Goal: Task Accomplishment & Management: Manage account settings

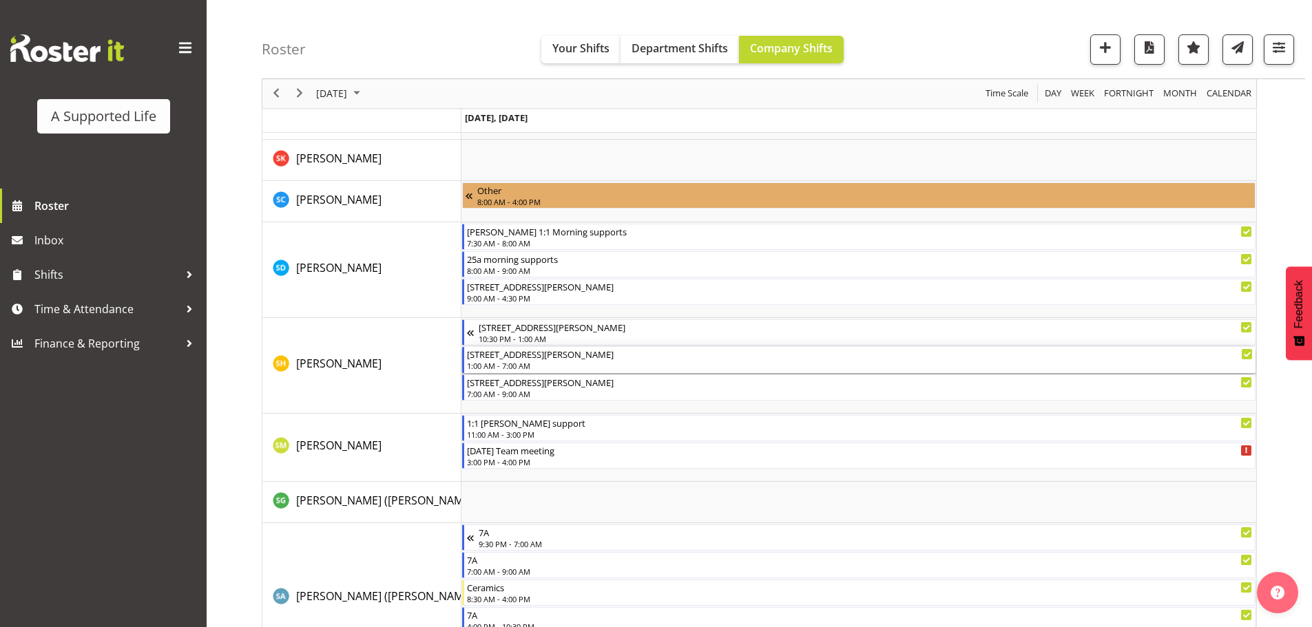
scroll to position [4939, 0]
click at [301, 93] on span "Next" at bounding box center [299, 93] width 17 height 17
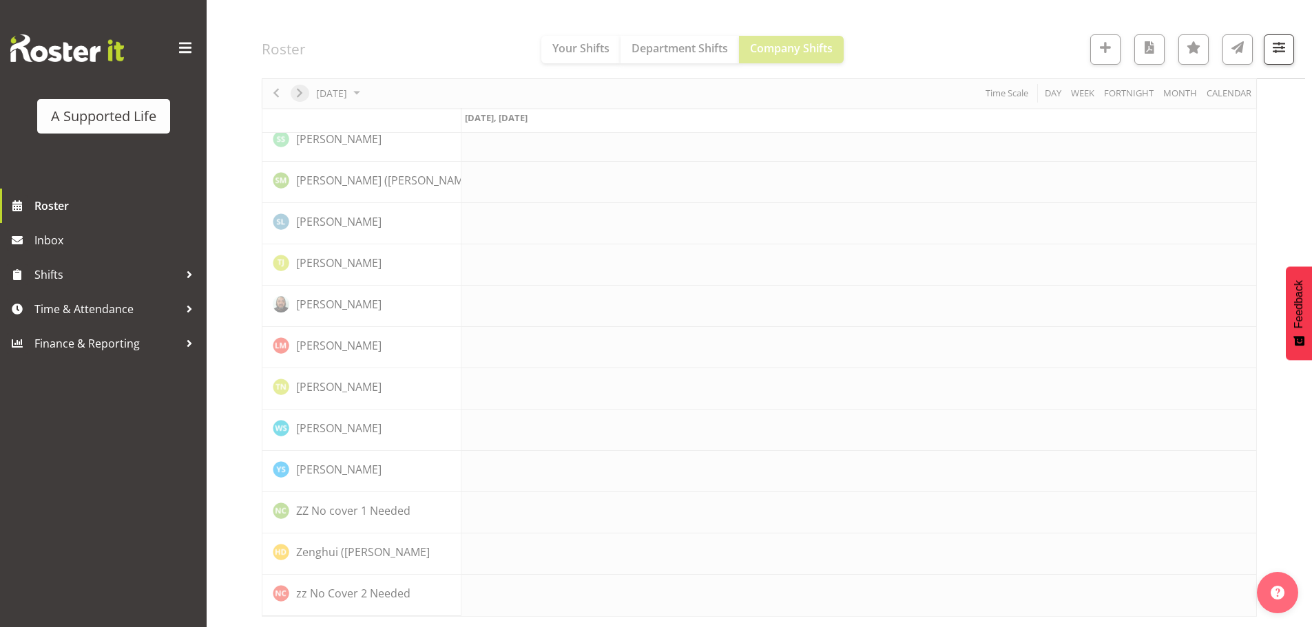
scroll to position [3834, 0]
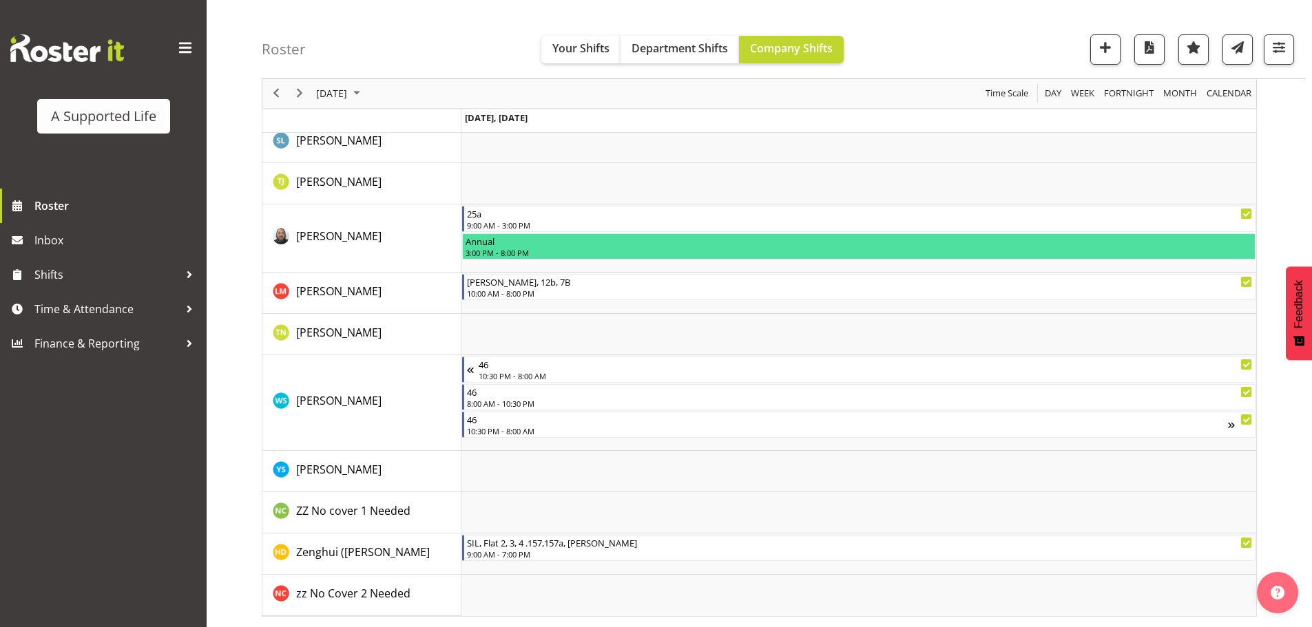
scroll to position [3961, 0]
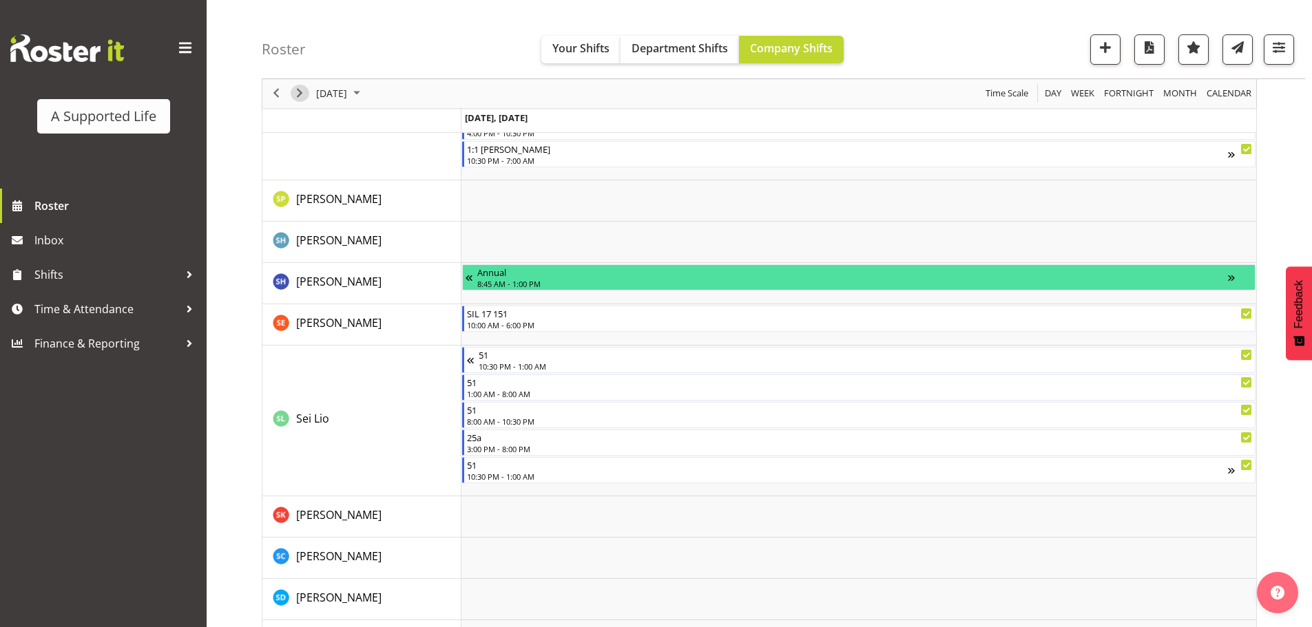
click at [296, 92] on span "Next" at bounding box center [299, 93] width 17 height 17
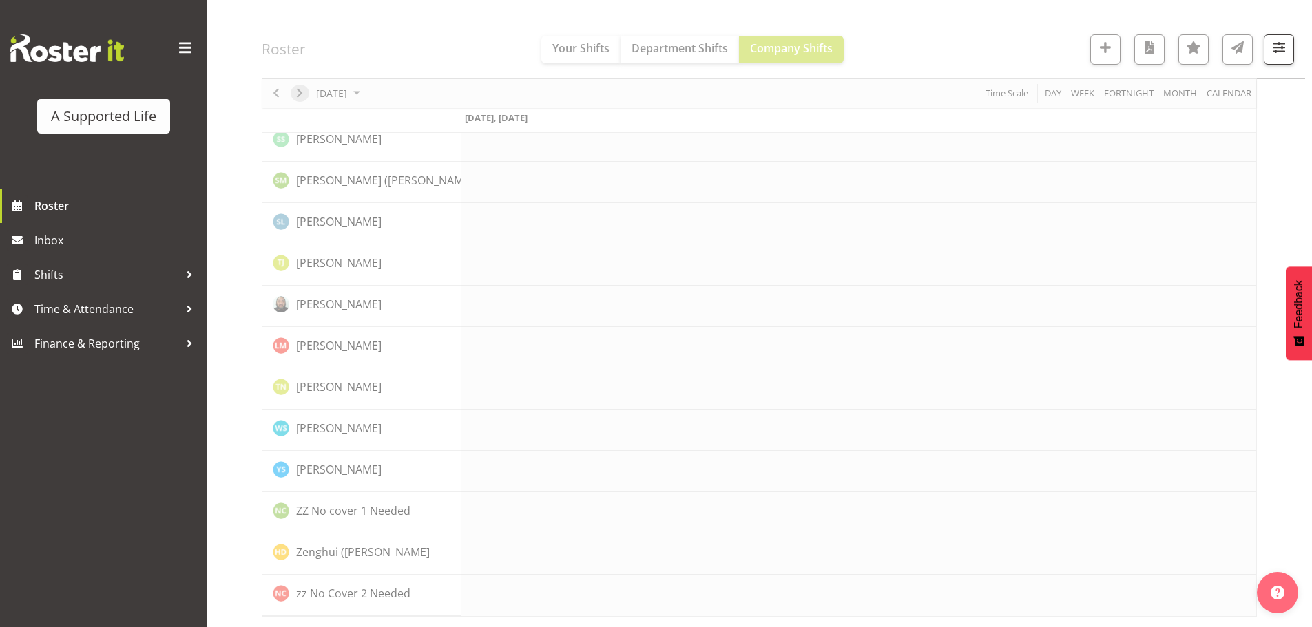
scroll to position [3834, 0]
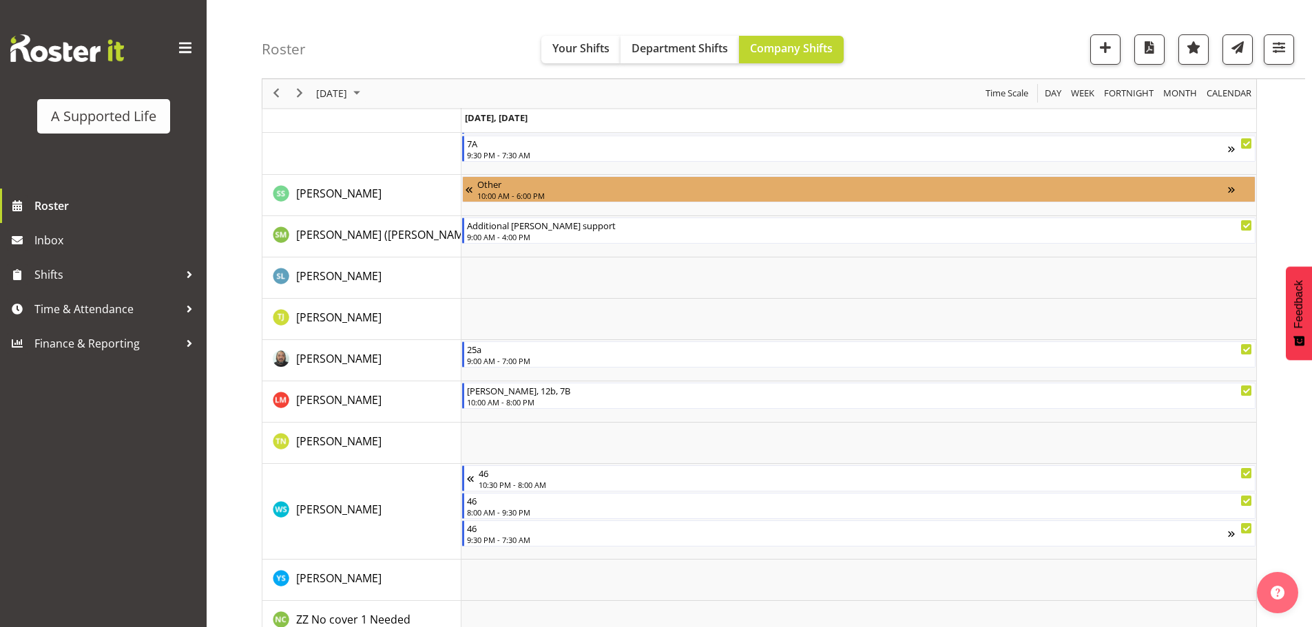
scroll to position [3985, 0]
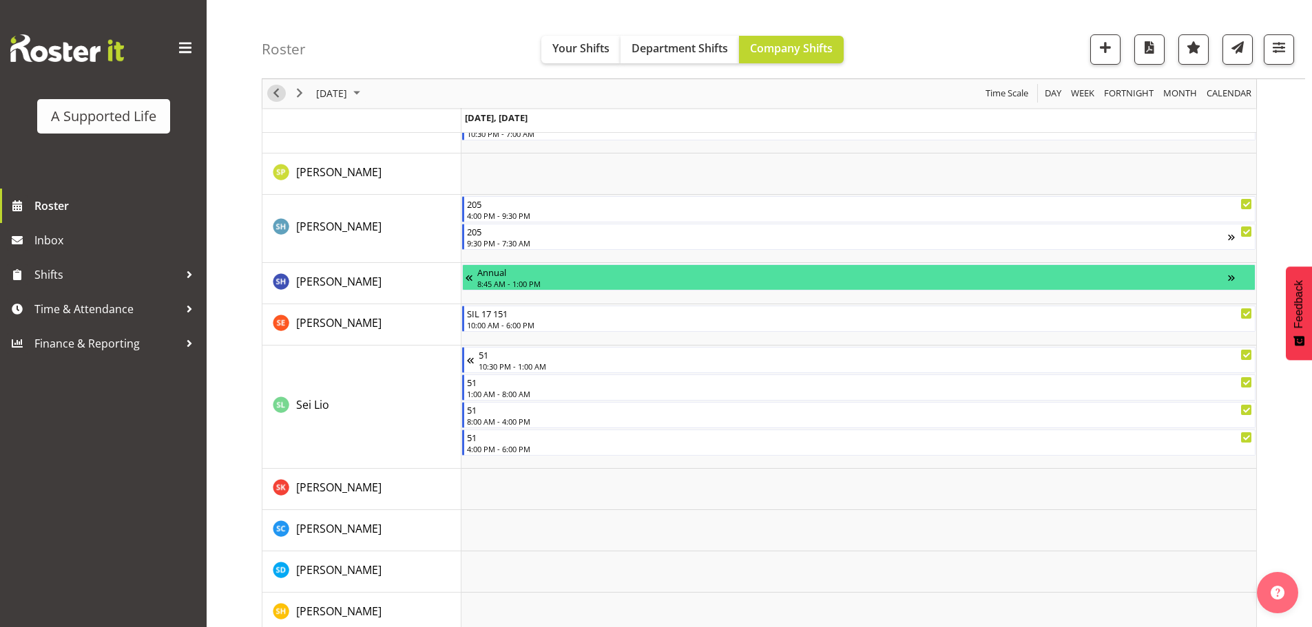
click at [283, 94] on span "Previous" at bounding box center [276, 93] width 17 height 17
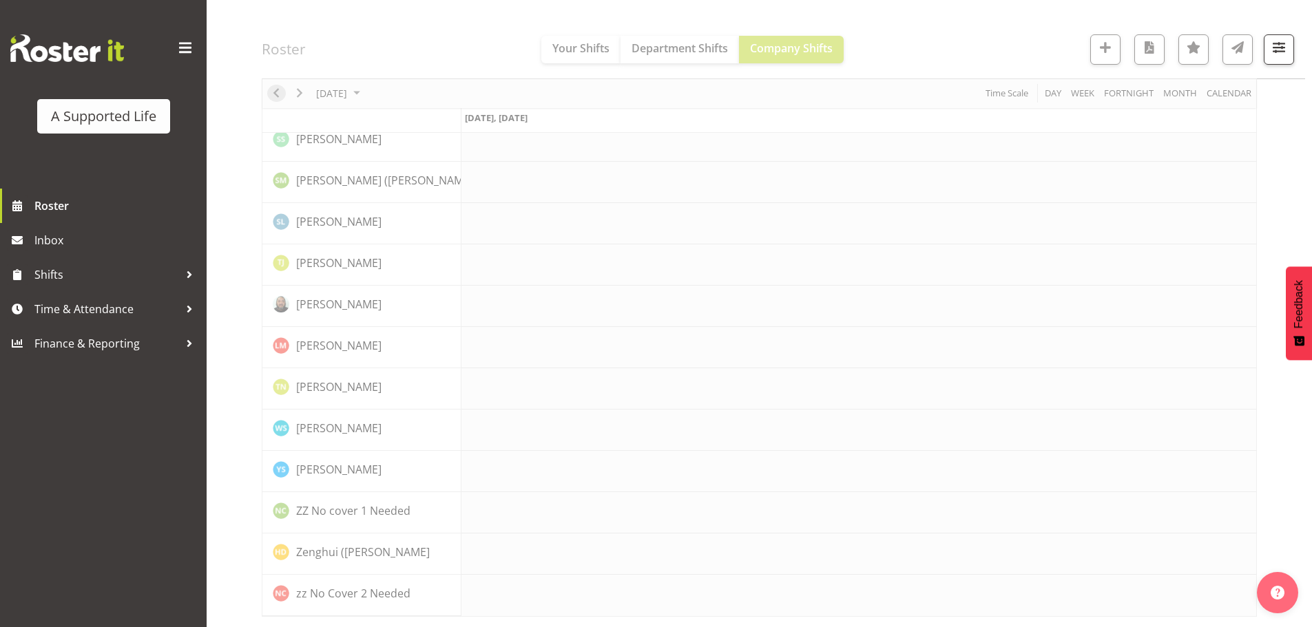
scroll to position [3834, 0]
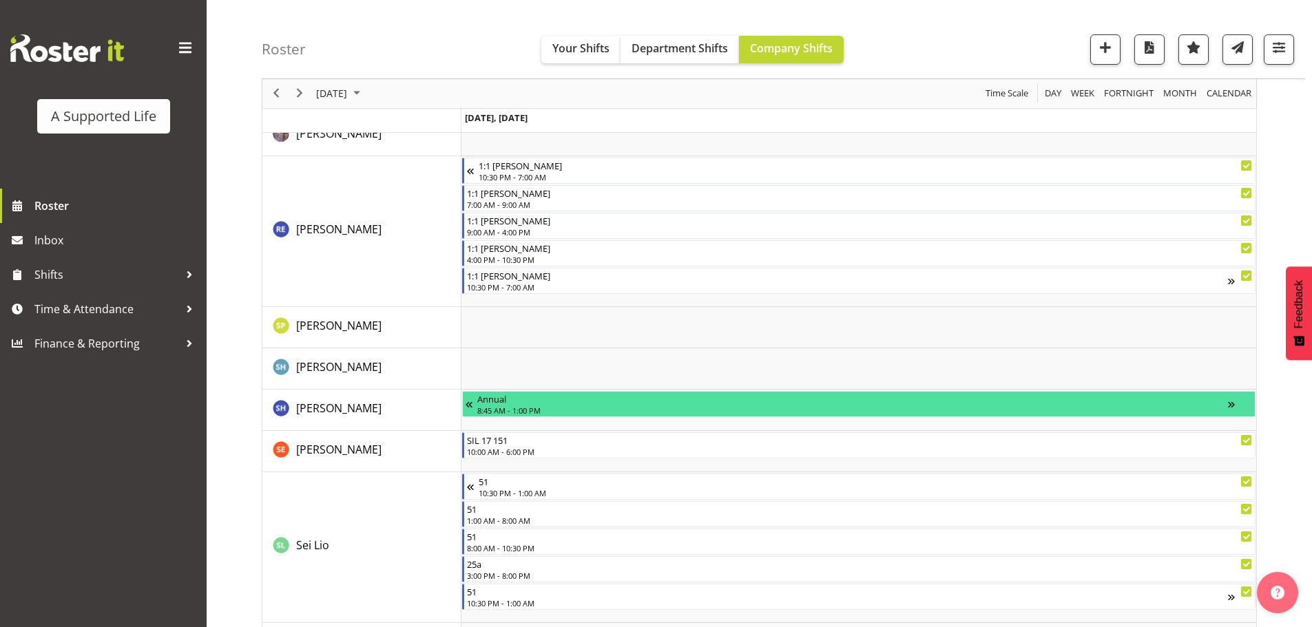
scroll to position [4626, 0]
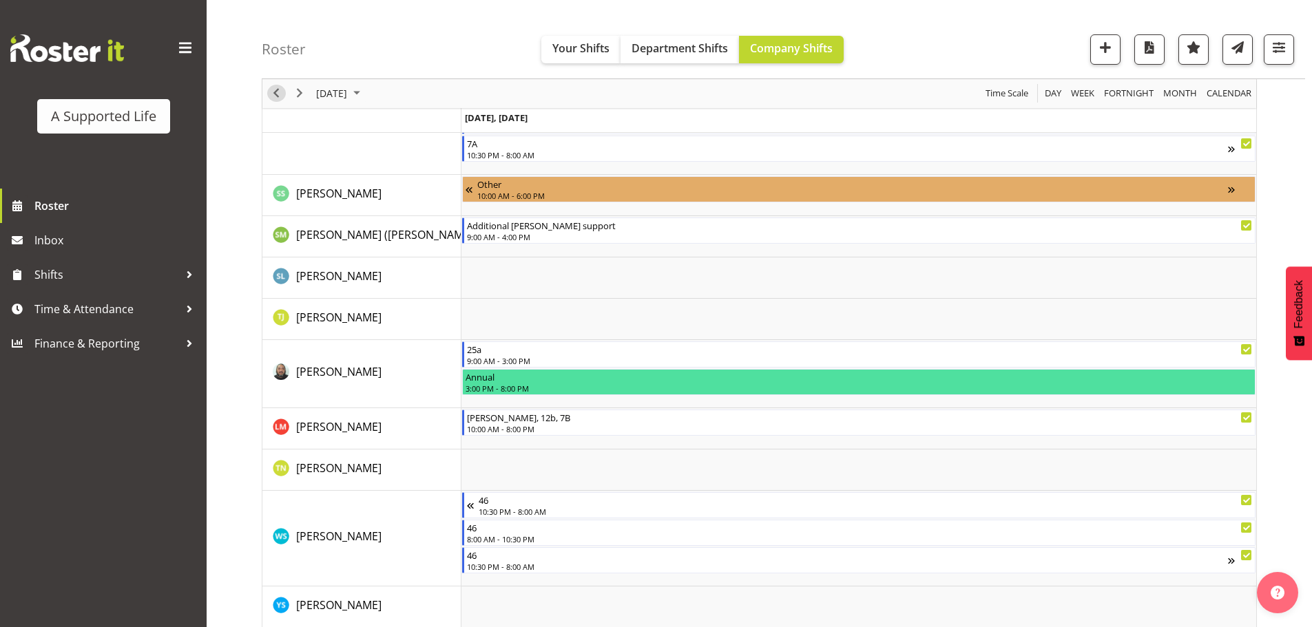
click at [276, 94] on span "Previous" at bounding box center [276, 93] width 17 height 17
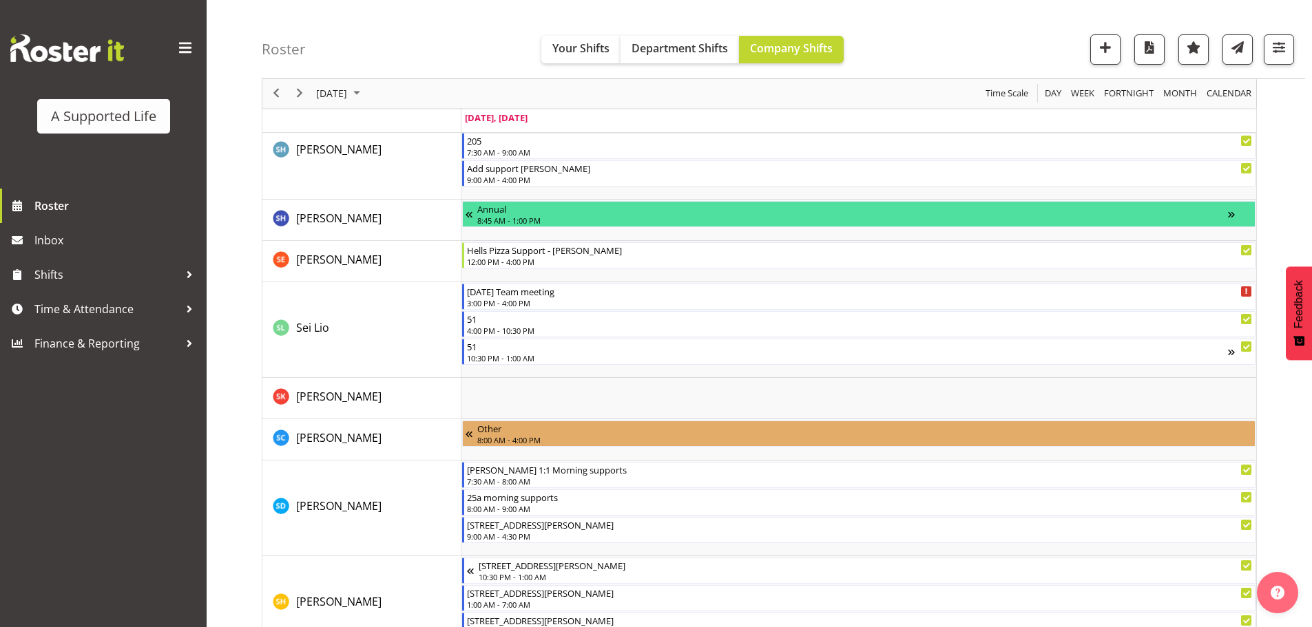
scroll to position [4827, 0]
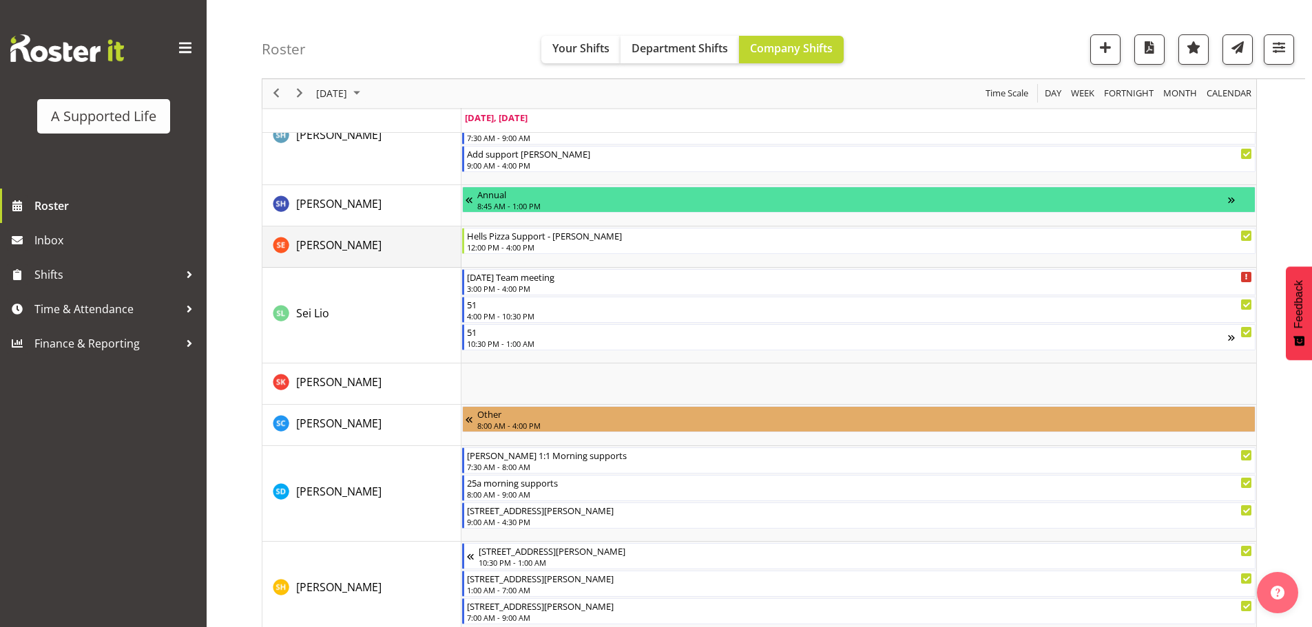
click at [406, 238] on div "[PERSON_NAME]" at bounding box center [367, 247] width 188 height 20
click at [317, 245] on span "[PERSON_NAME]" at bounding box center [338, 245] width 85 height 15
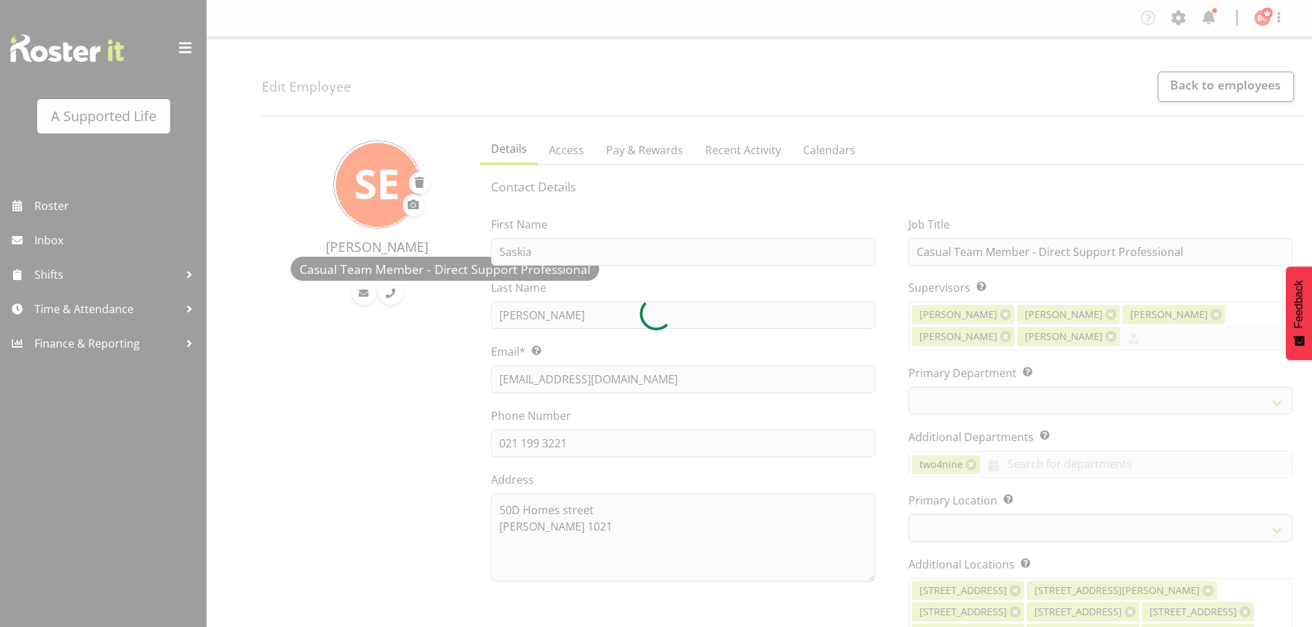
select select
select select "923"
